Goal: Task Accomplishment & Management: Manage account settings

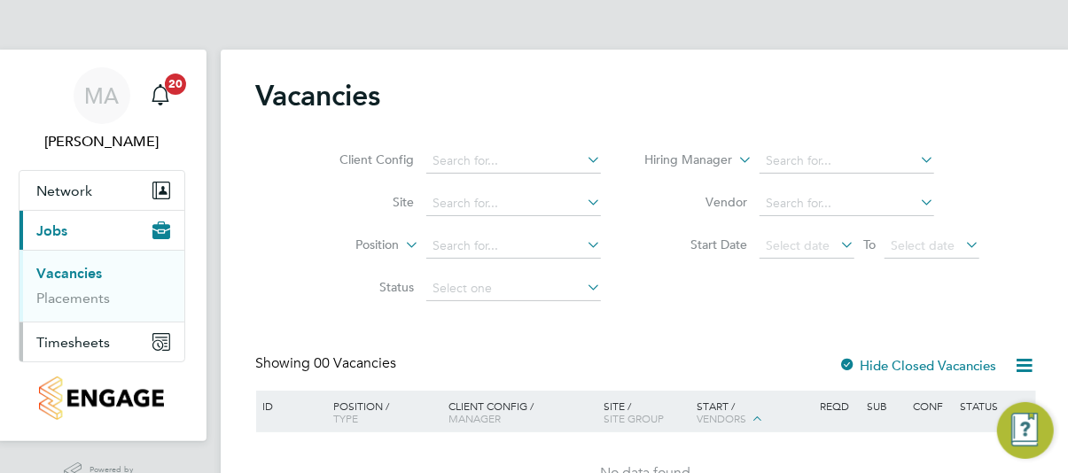
click at [105, 341] on span "Timesheets" at bounding box center [74, 342] width 74 height 17
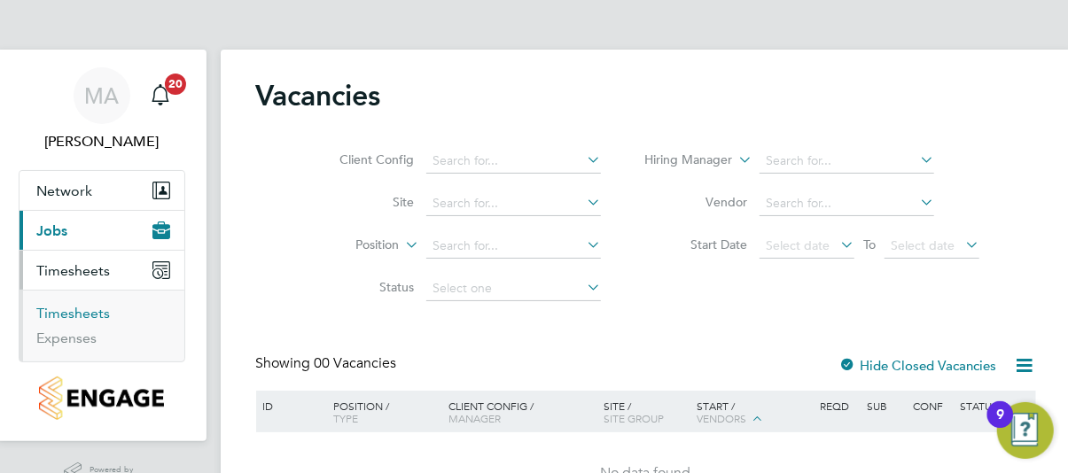
click at [83, 309] on link "Timesheets" at bounding box center [74, 313] width 74 height 17
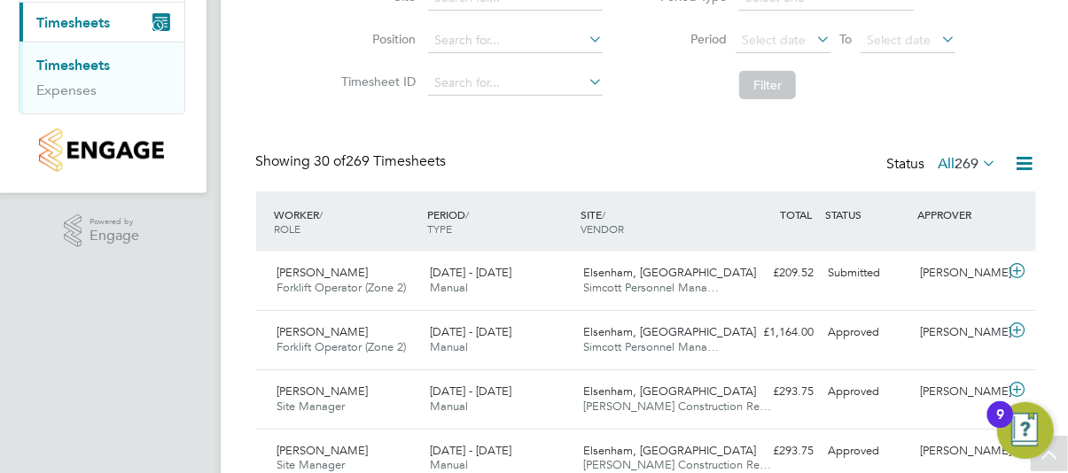
click at [848, 267] on div "Submitted" at bounding box center [868, 273] width 92 height 29
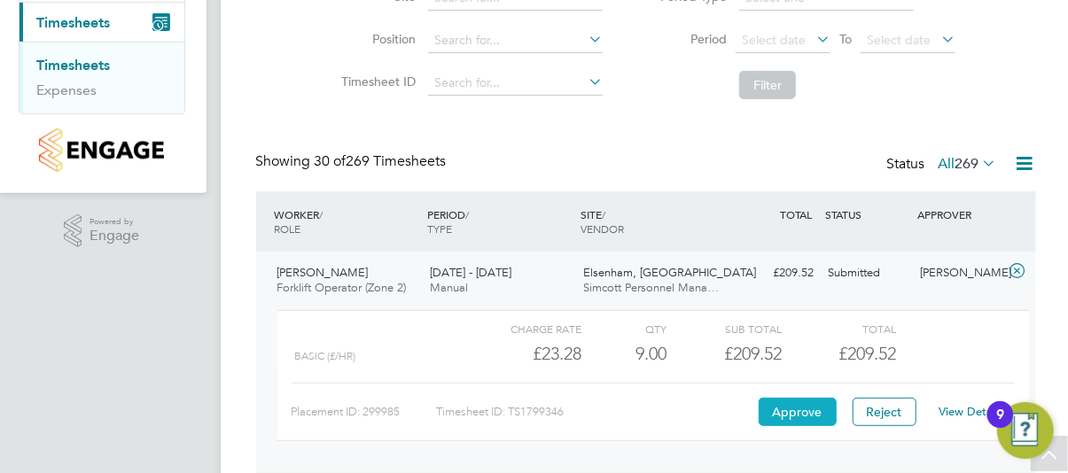
click at [794, 408] on button "Approve" at bounding box center [798, 412] width 78 height 28
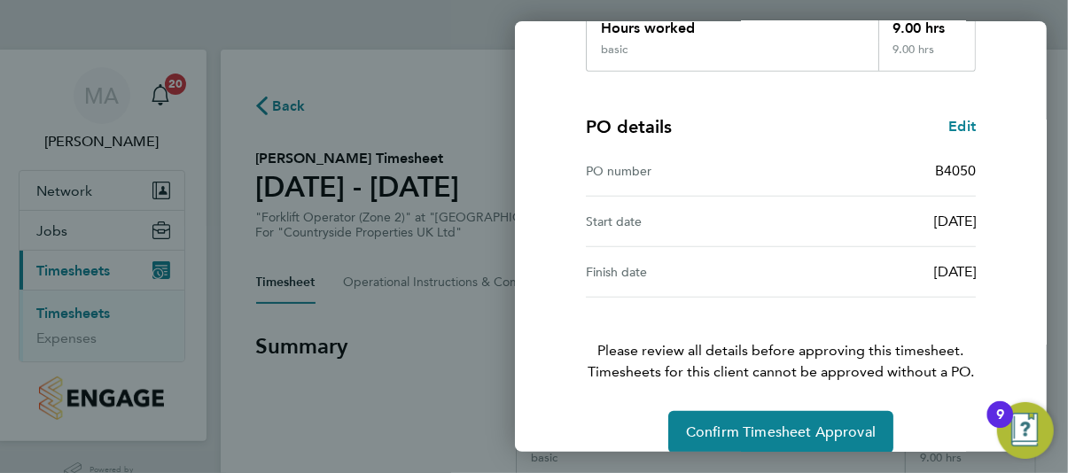
scroll to position [374, 0]
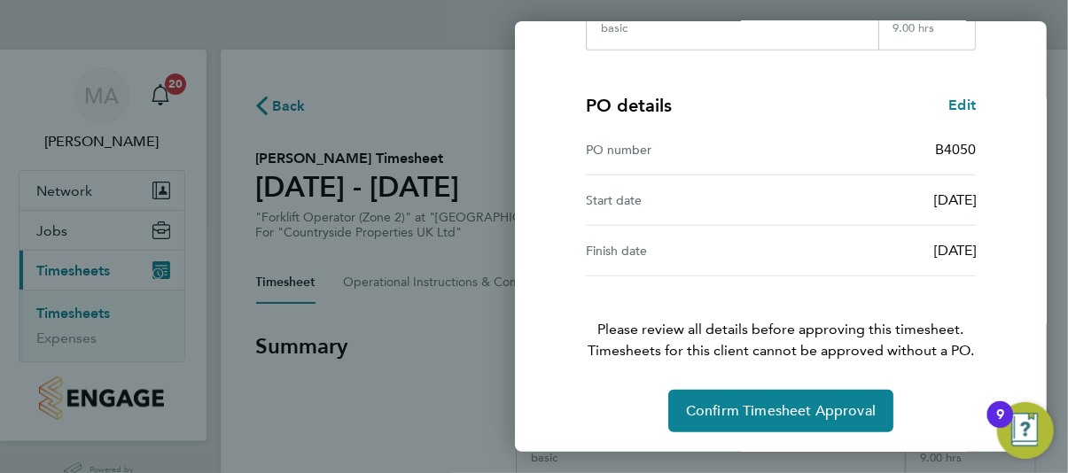
click at [992, 249] on div "Timesheet approval of Barry Fitzpatrick Forklift Operator (Zone 2) · Countrysid…" at bounding box center [781, 78] width 433 height 707
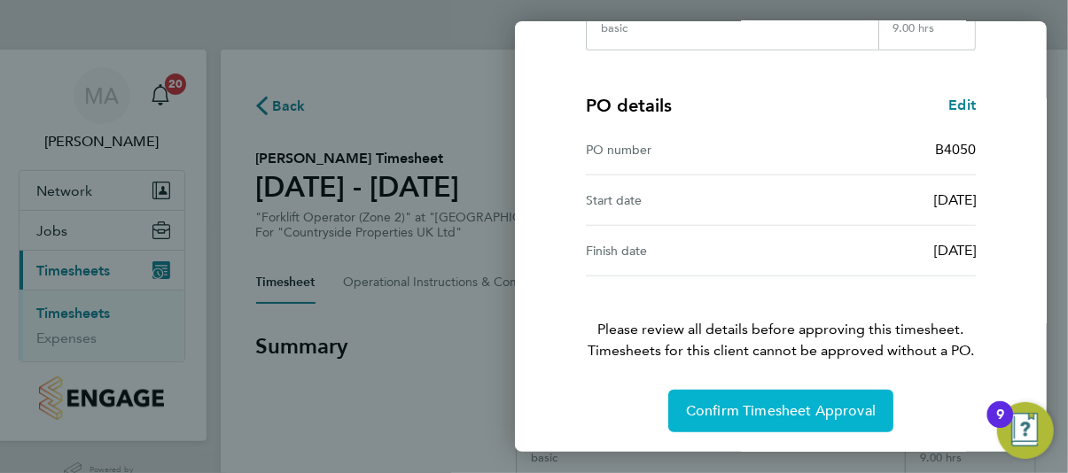
click at [778, 410] on span "Confirm Timesheet Approval" at bounding box center [781, 411] width 190 height 18
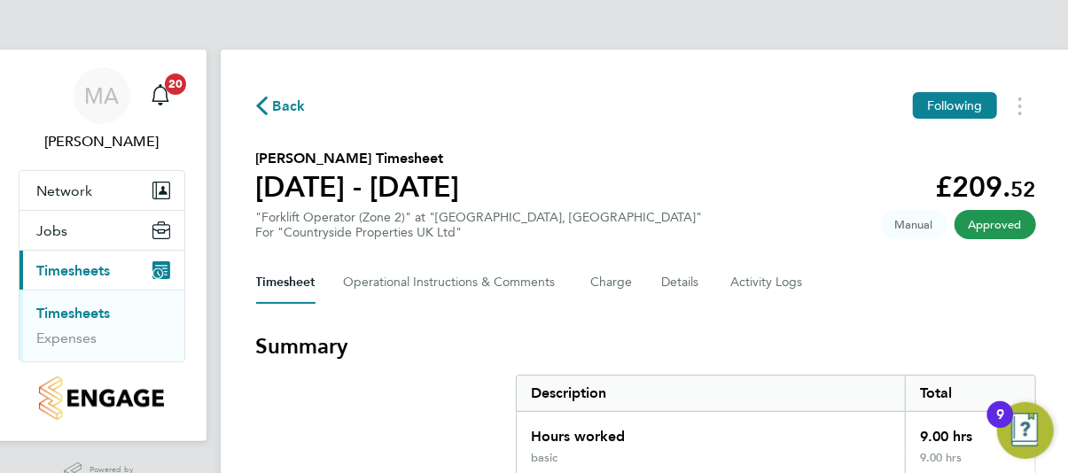
click at [286, 111] on span "Back" at bounding box center [289, 106] width 33 height 21
